Goal: Information Seeking & Learning: Learn about a topic

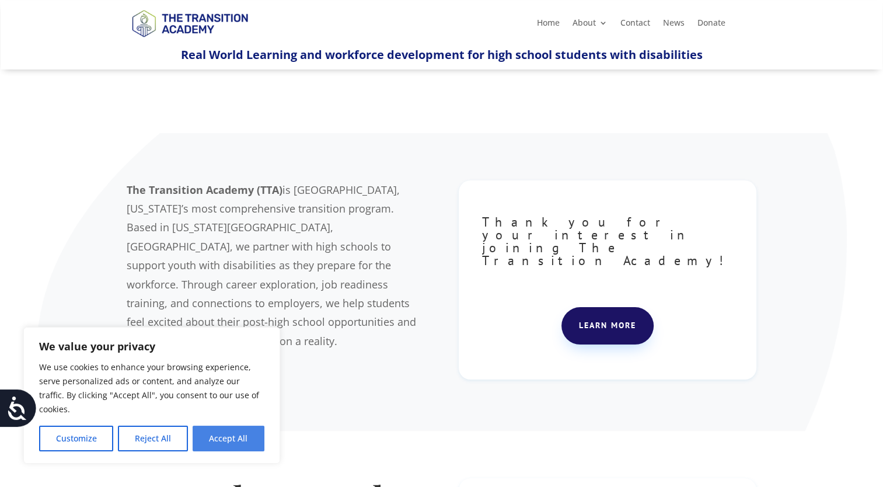
drag, startPoint x: 249, startPoint y: 440, endPoint x: 383, endPoint y: 429, distance: 134.0
click at [250, 440] on button "Accept All" at bounding box center [229, 438] width 72 height 26
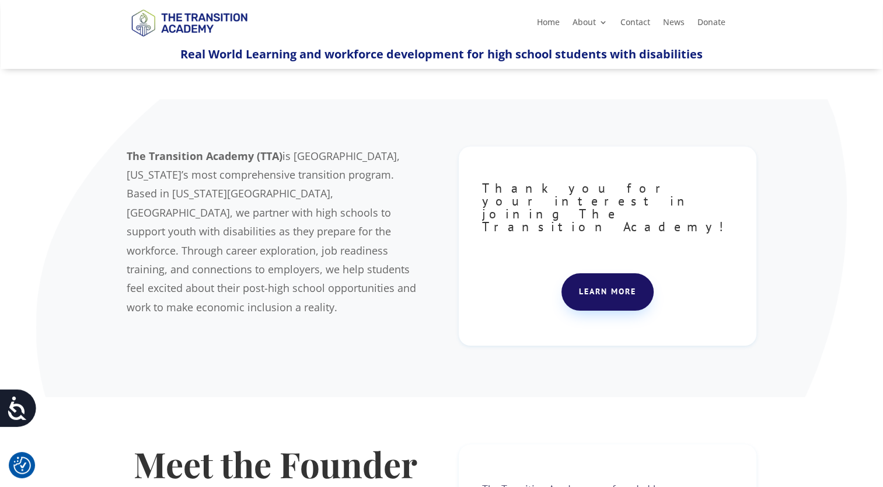
scroll to position [33, 0]
click at [621, 274] on link "Learn more" at bounding box center [607, 292] width 92 height 37
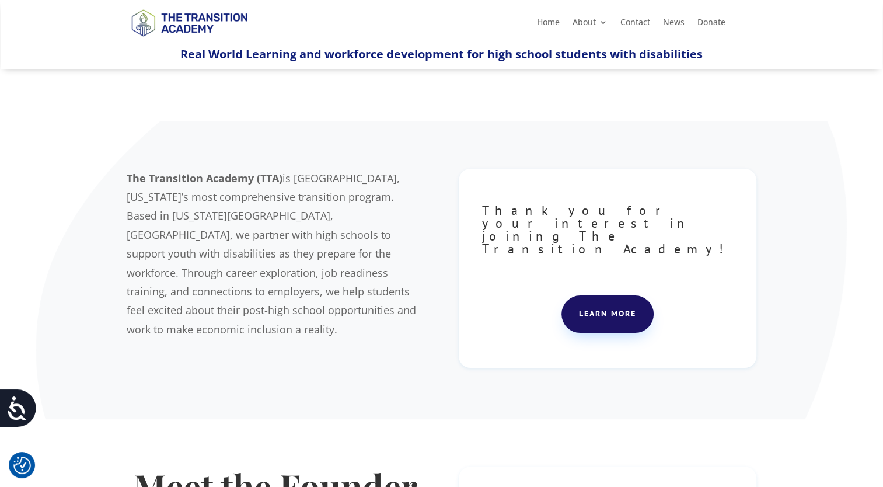
scroll to position [0, 0]
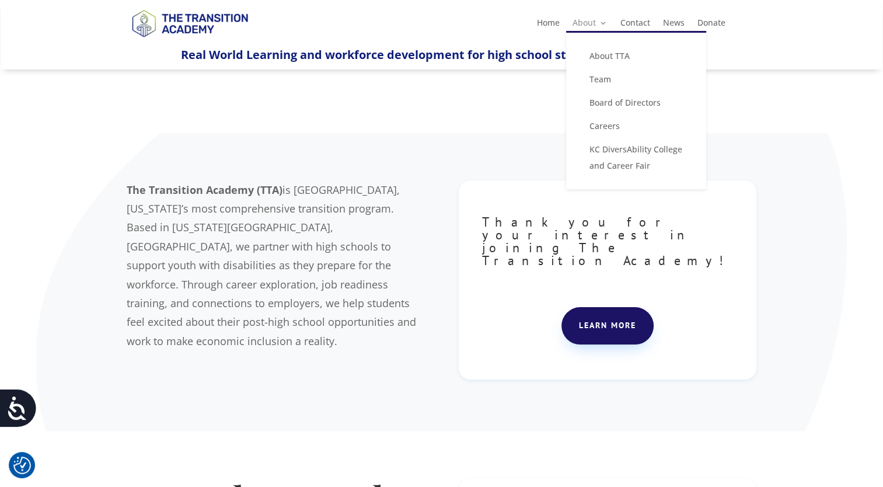
click at [585, 22] on link "About" at bounding box center [589, 25] width 35 height 13
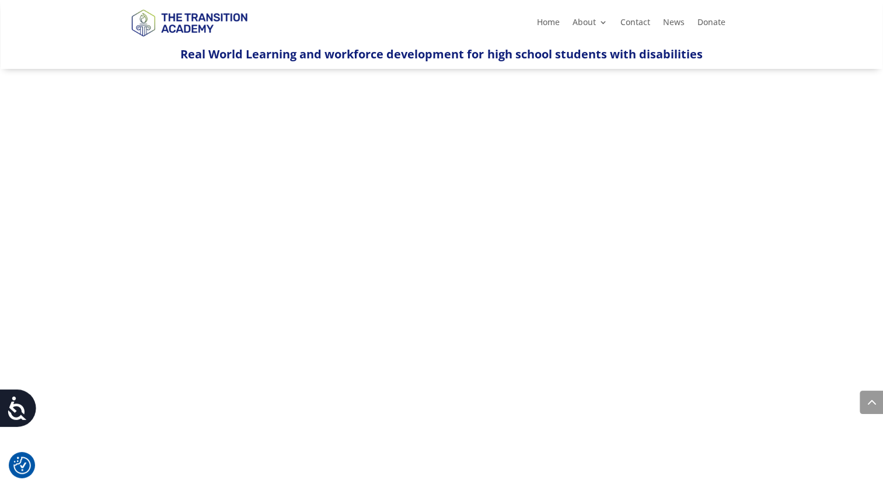
scroll to position [642, 0]
